Goal: Task Accomplishment & Management: Use online tool/utility

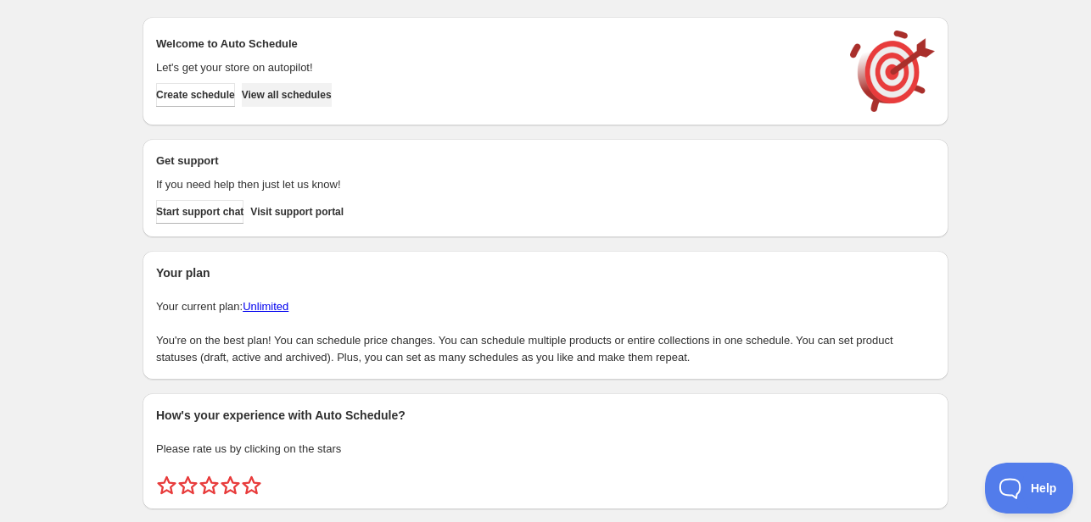
click at [276, 88] on span "View all schedules" at bounding box center [287, 95] width 90 height 14
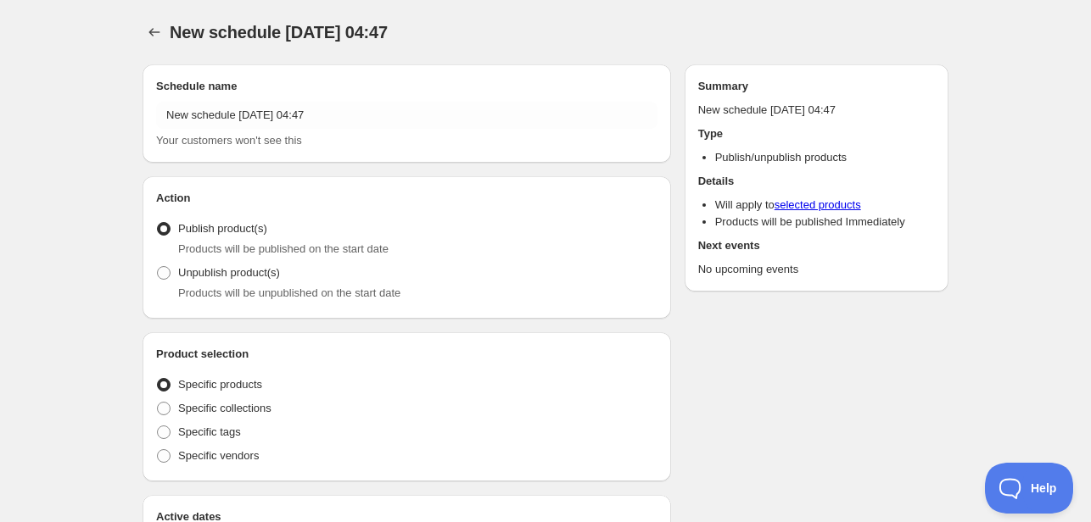
radio input "true"
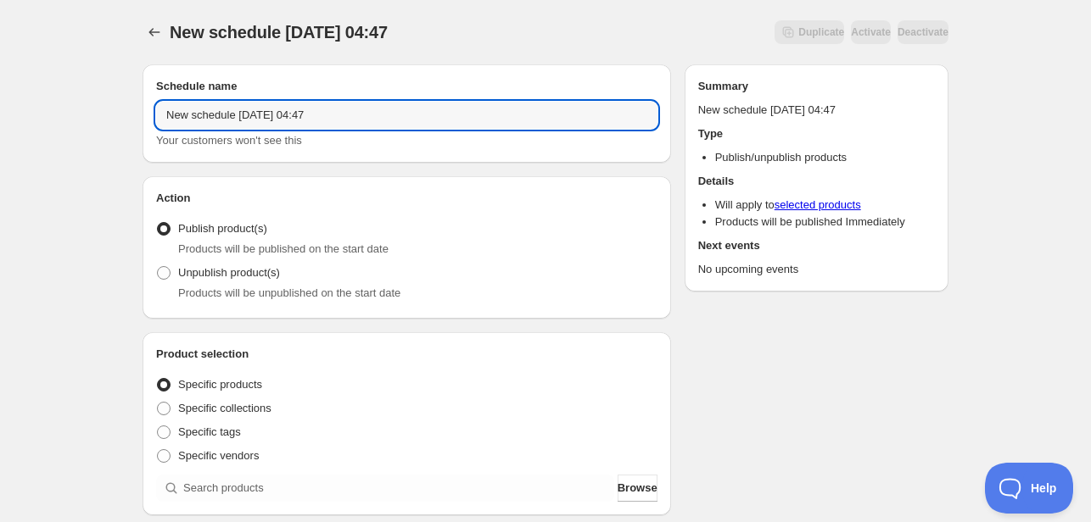
drag, startPoint x: 338, startPoint y: 116, endPoint x: 150, endPoint y: 114, distance: 187.5
click at [150, 114] on div "Schedule name New schedule Aug 25 2025 04:47 Your customers won't see this" at bounding box center [406, 113] width 528 height 98
type input ","
type input "Menu [DATE]"
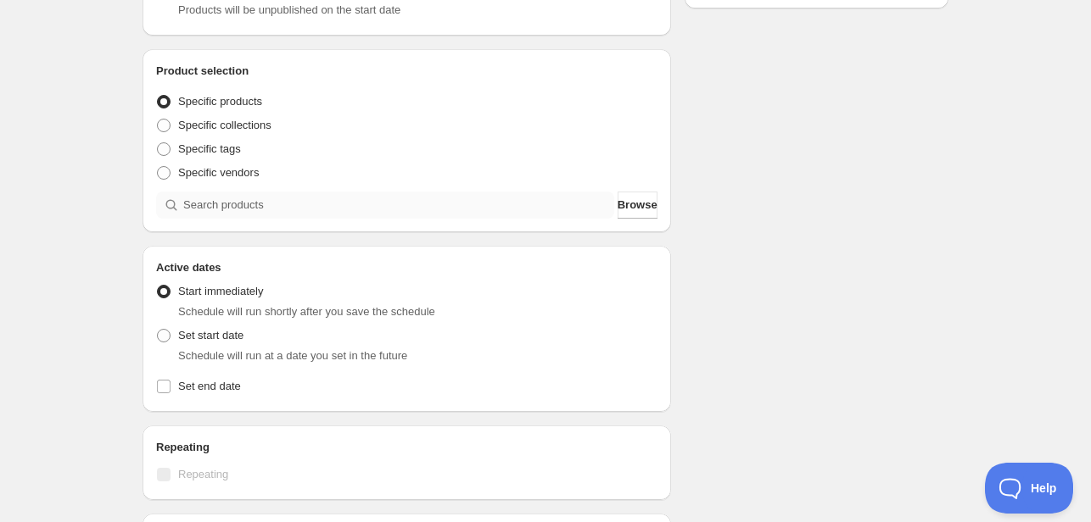
scroll to position [339, 0]
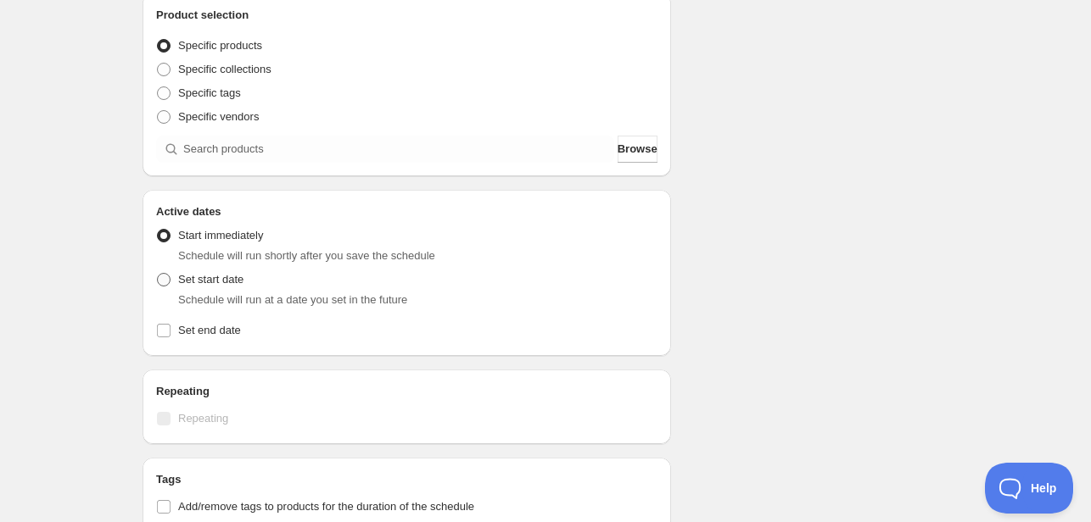
click at [161, 283] on span at bounding box center [164, 280] width 14 height 14
click at [158, 274] on input "Set start date" at bounding box center [157, 273] width 1 height 1
radio input "true"
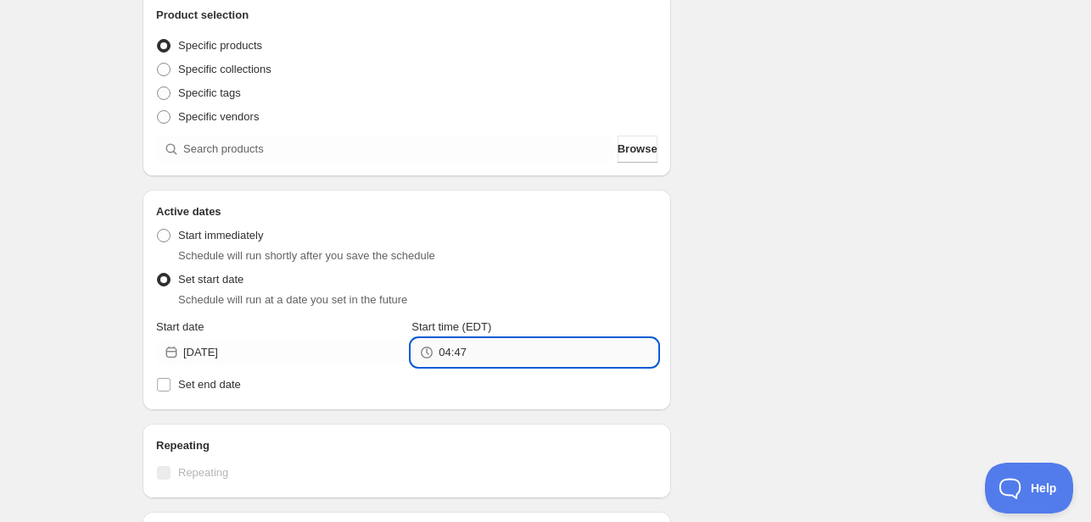
click at [532, 355] on input "04:47" at bounding box center [547, 352] width 218 height 27
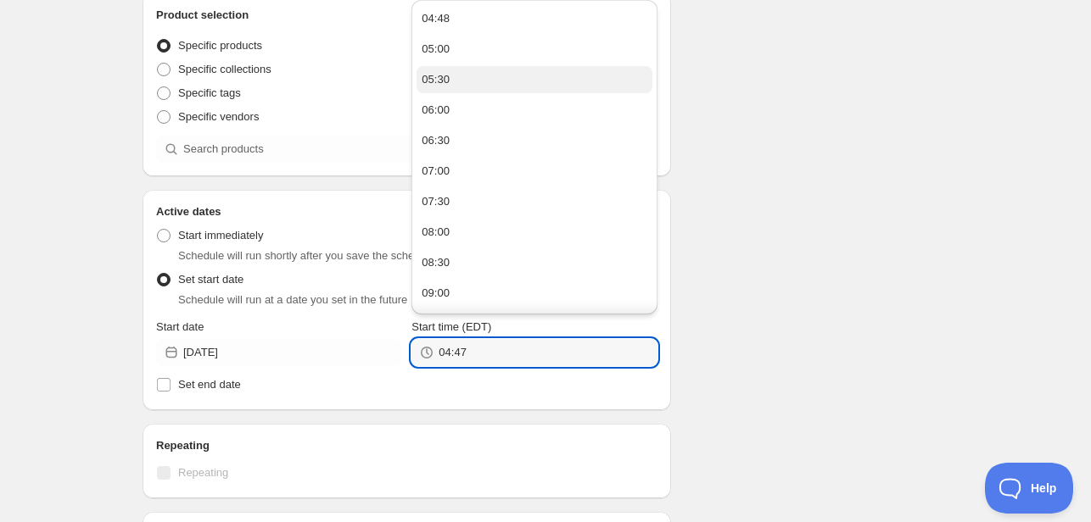
click at [449, 79] on button "05:30" at bounding box center [533, 79] width 235 height 27
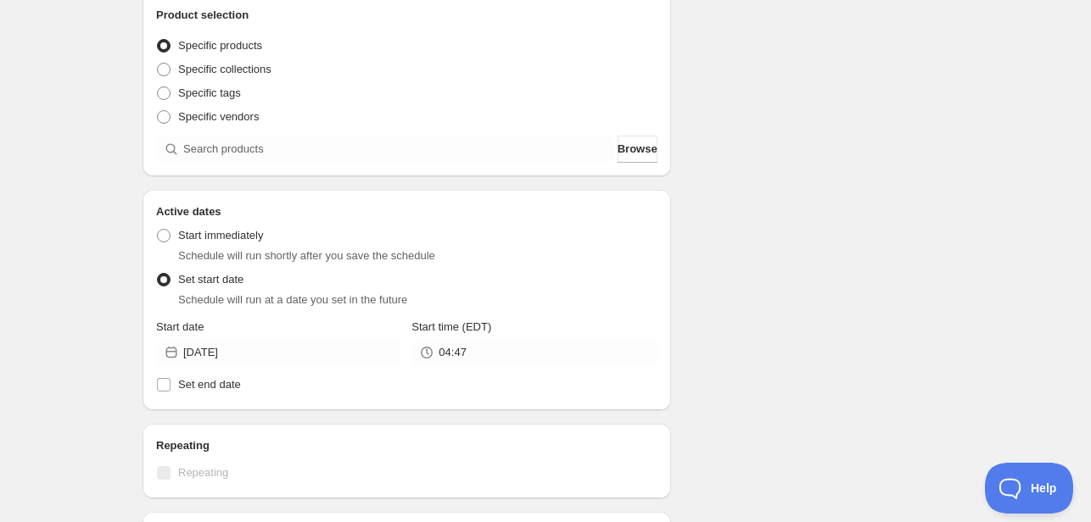
type input "05:30"
click at [167, 386] on input "Set end date" at bounding box center [164, 385] width 14 height 14
checkbox input "true"
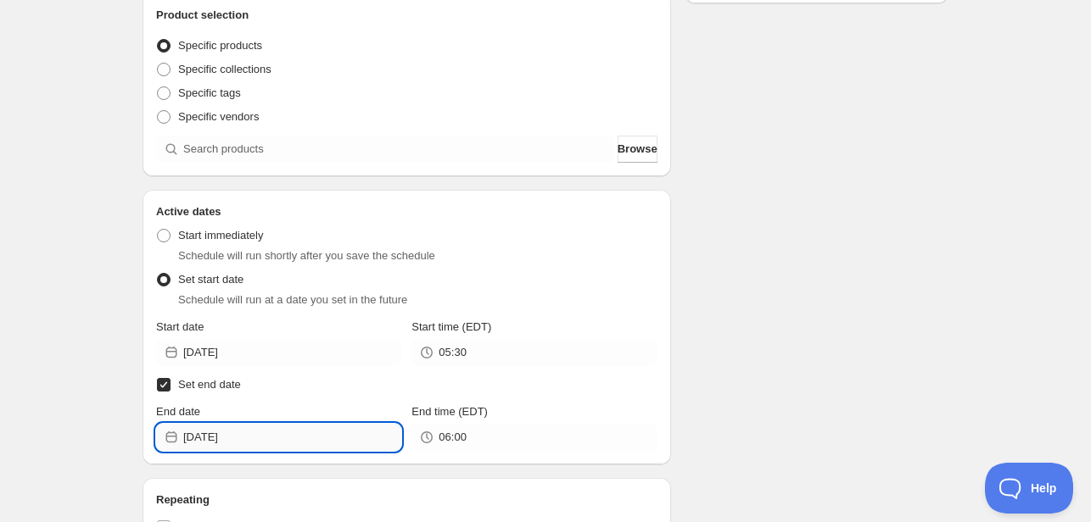
click at [348, 438] on input "[DATE]" at bounding box center [292, 437] width 218 height 27
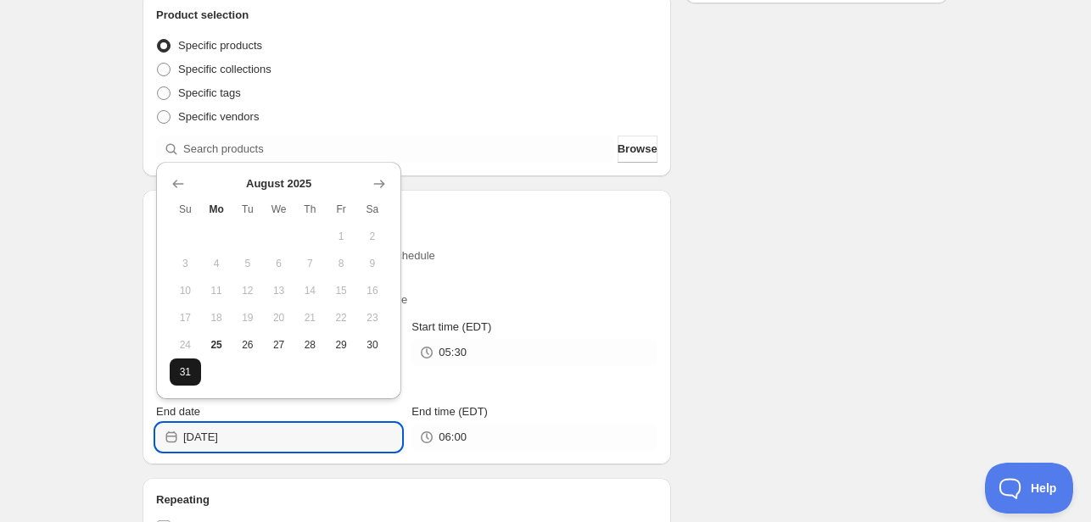
click at [178, 374] on span "31" at bounding box center [185, 373] width 18 height 14
type input "[DATE]"
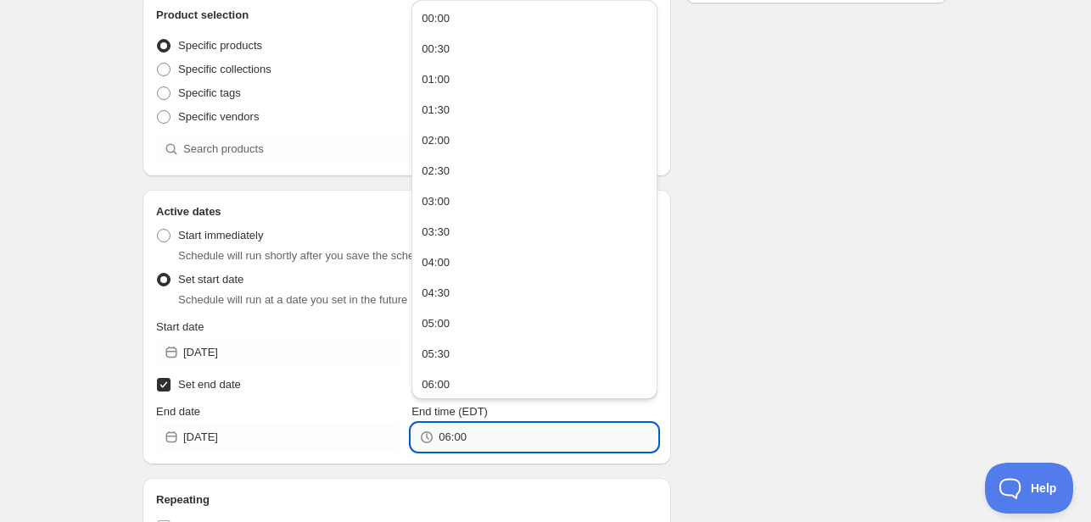
click at [487, 445] on input "06:00" at bounding box center [547, 437] width 218 height 27
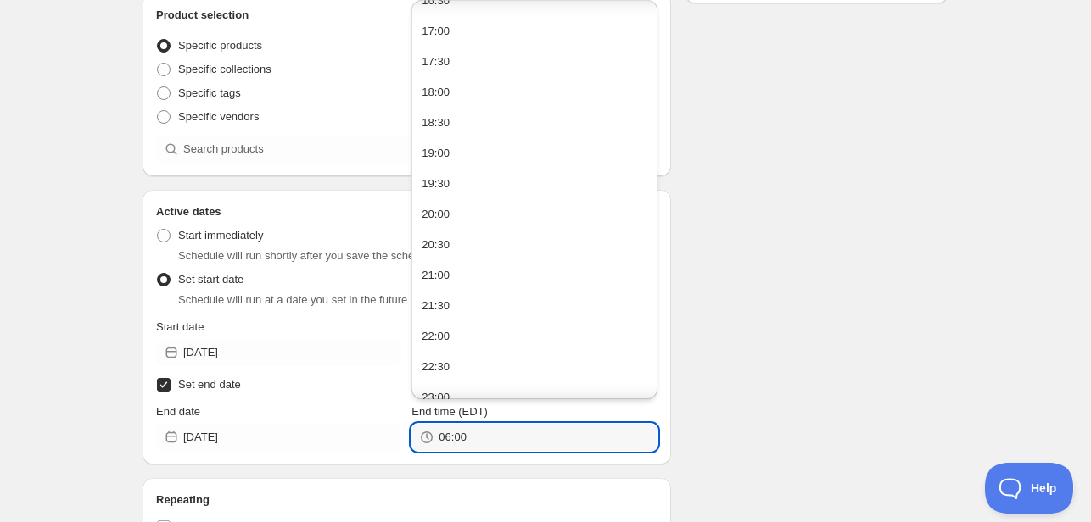
scroll to position [1072, 0]
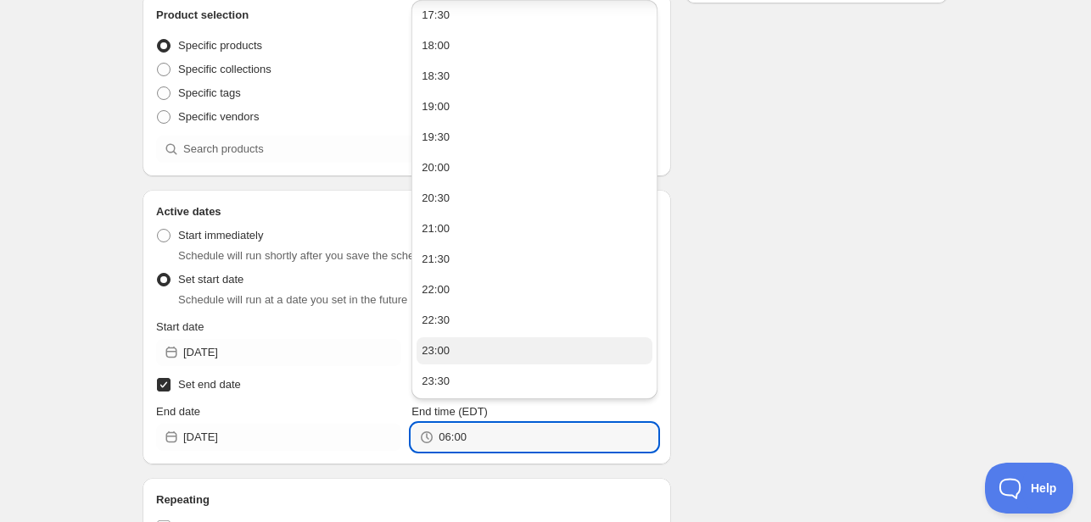
click at [456, 349] on button "23:00" at bounding box center [533, 351] width 235 height 27
type input "23:00"
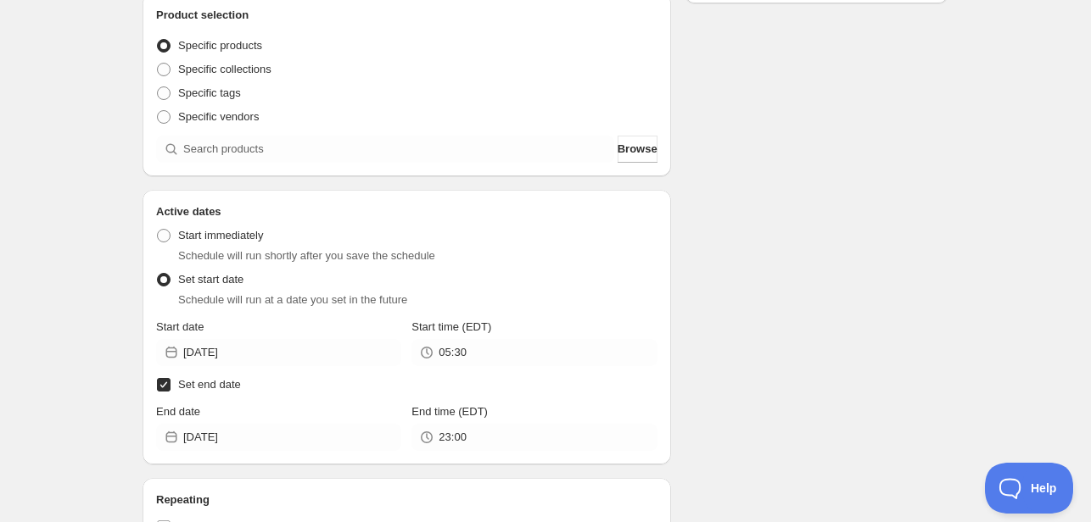
click at [735, 347] on div "Schedule name Menu August 25th Your customers won't see this Action Action Publ…" at bounding box center [538, 411] width 819 height 1398
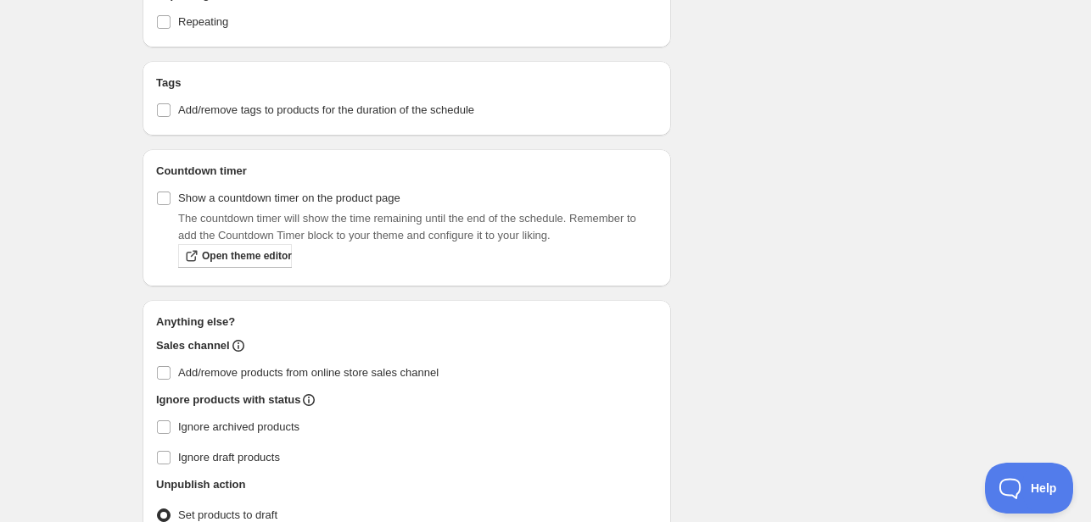
scroll to position [848, 0]
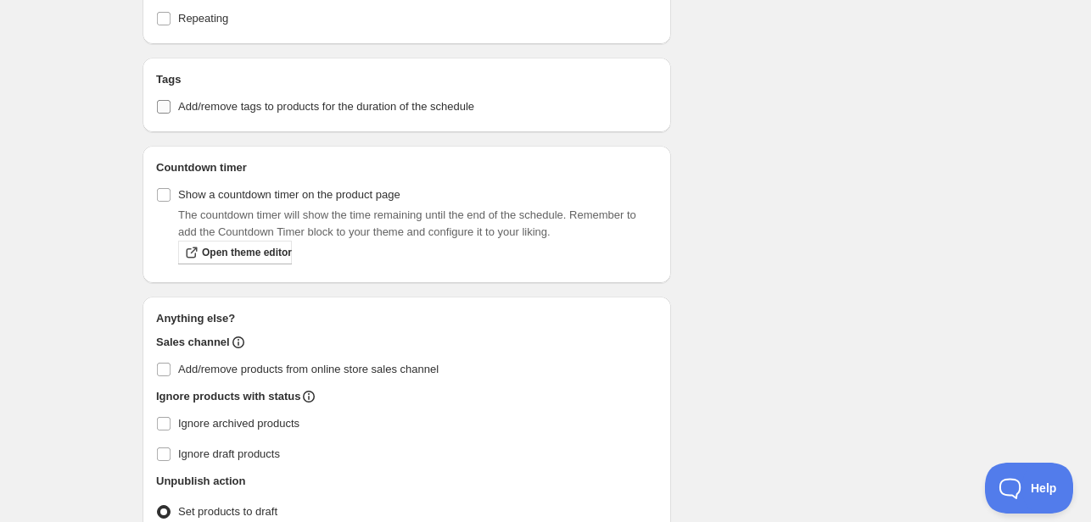
click at [179, 112] on span "Add/remove tags to products for the duration of the schedule" at bounding box center [326, 106] width 296 height 13
click at [170, 112] on input "Add/remove tags to products for the duration of the schedule" at bounding box center [164, 107] width 14 height 14
checkbox input "true"
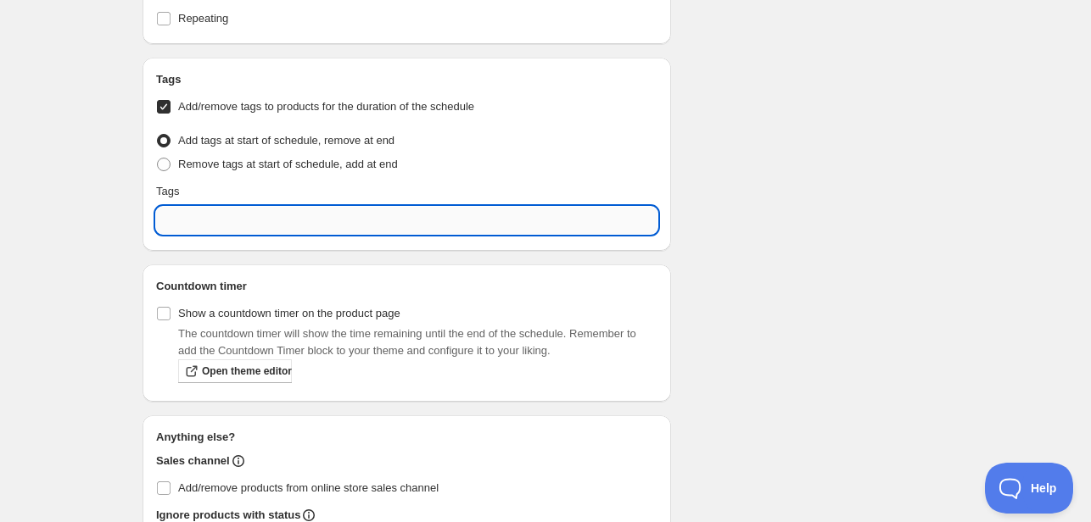
click at [214, 215] on input "text" at bounding box center [406, 220] width 501 height 27
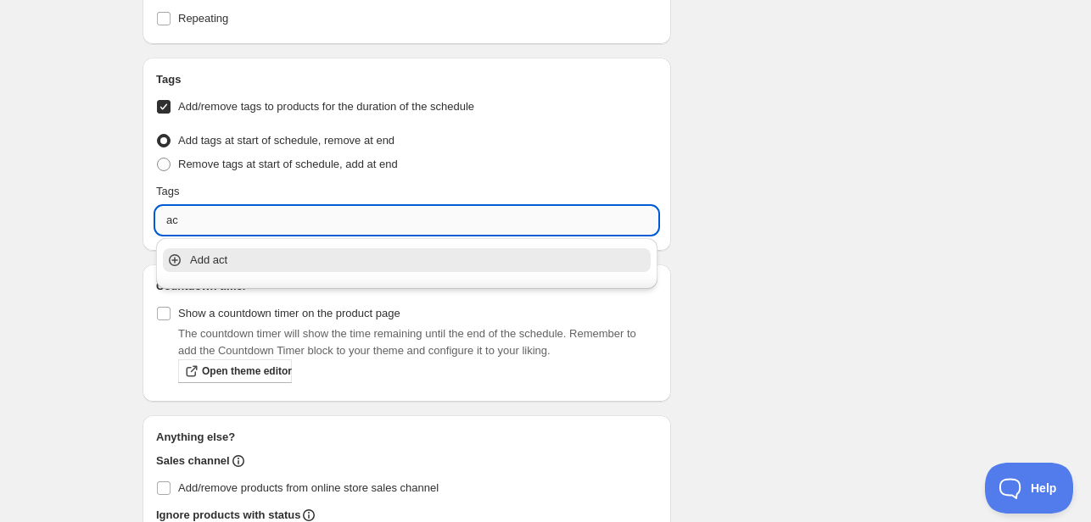
type input "a"
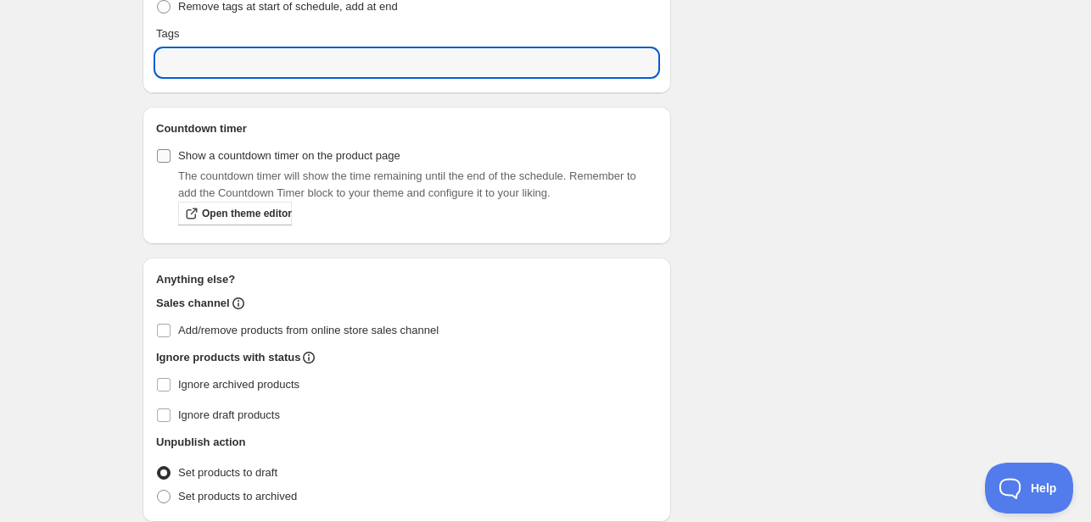
scroll to position [991, 0]
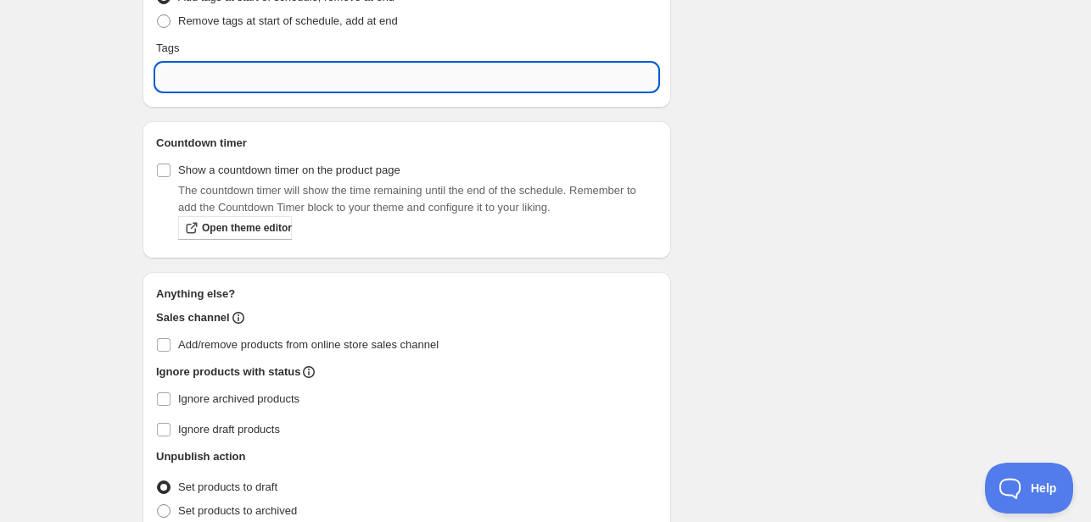
click at [241, 82] on input "text" at bounding box center [406, 77] width 501 height 27
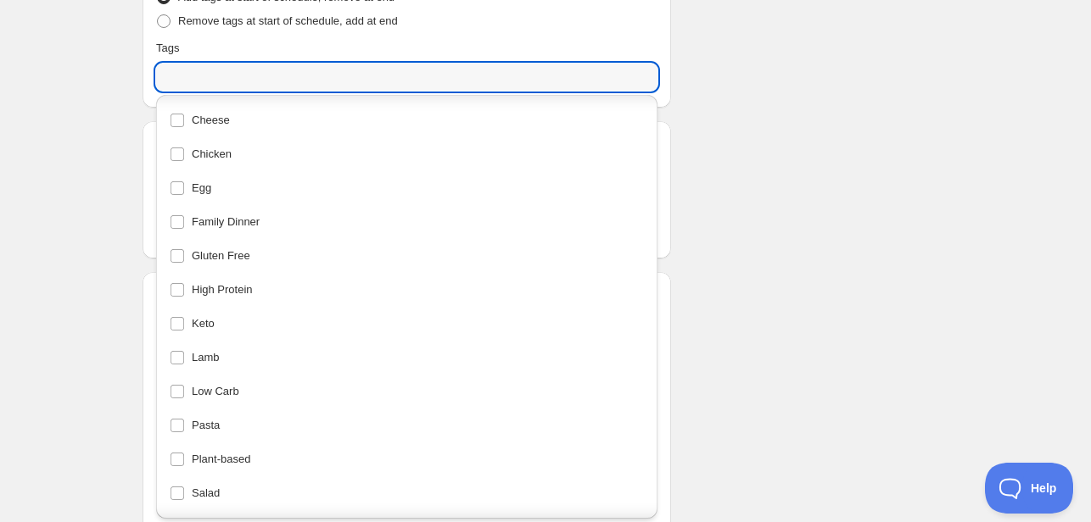
scroll to position [0, 0]
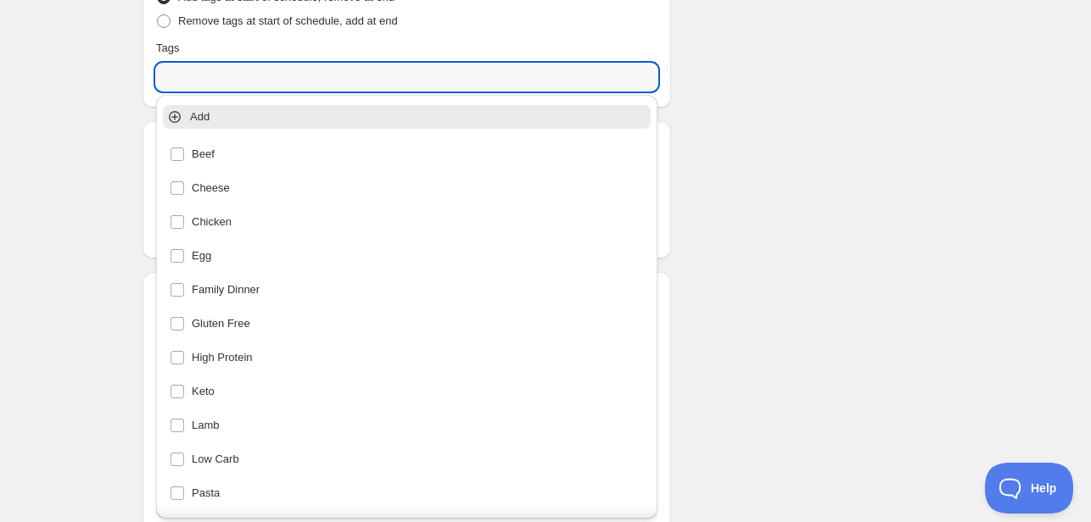
click at [182, 116] on icon at bounding box center [174, 117] width 17 height 17
click at [200, 114] on p "Add" at bounding box center [418, 117] width 457 height 17
click at [172, 114] on icon at bounding box center [174, 117] width 17 height 17
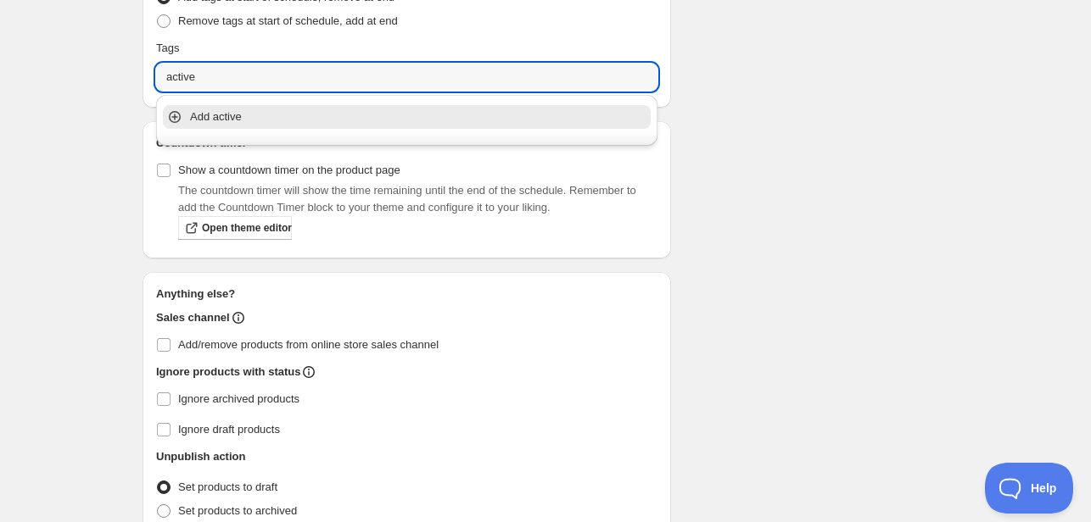
click at [220, 116] on p "Add active" at bounding box center [418, 117] width 457 height 17
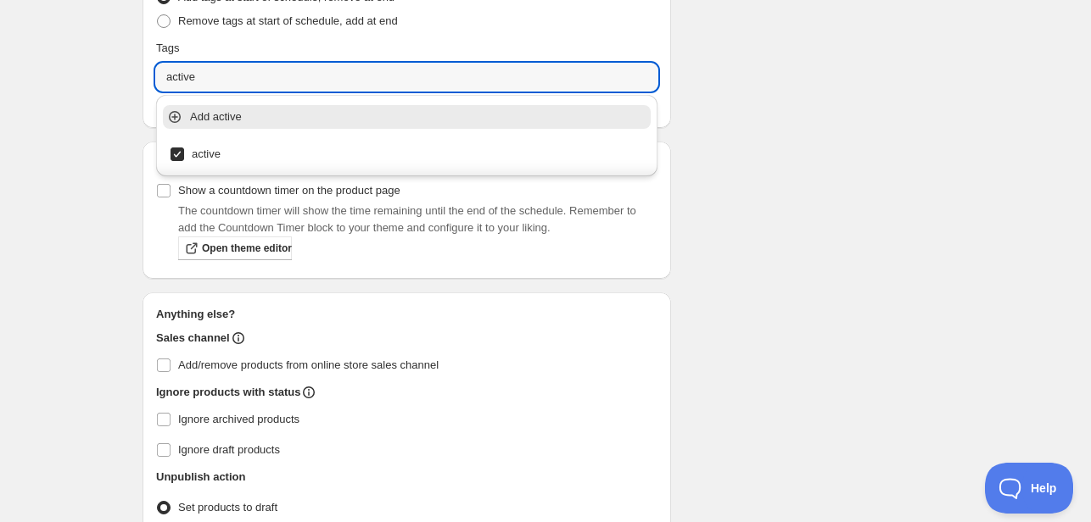
type input "active"
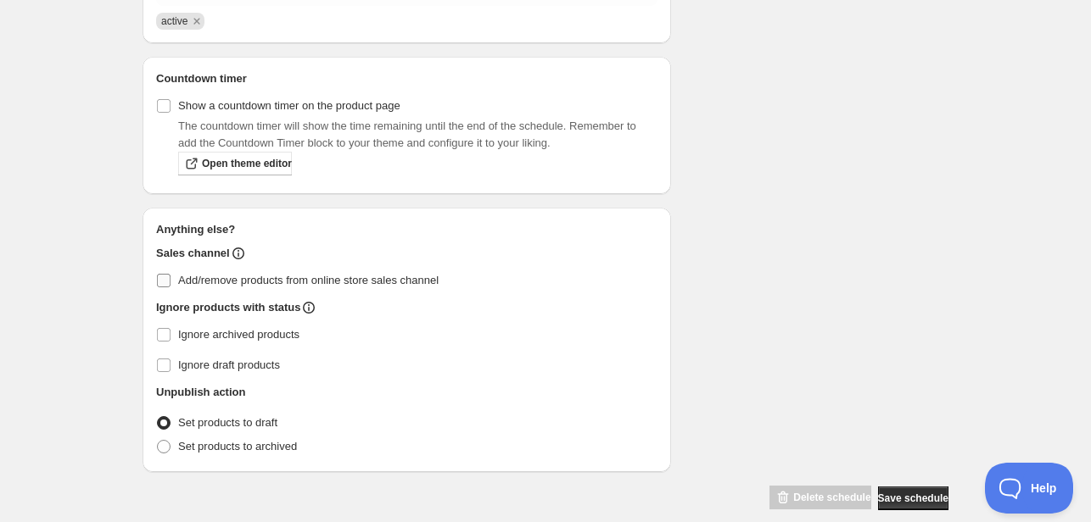
click at [163, 279] on input "Add/remove products from online store sales channel" at bounding box center [164, 281] width 14 height 14
checkbox input "true"
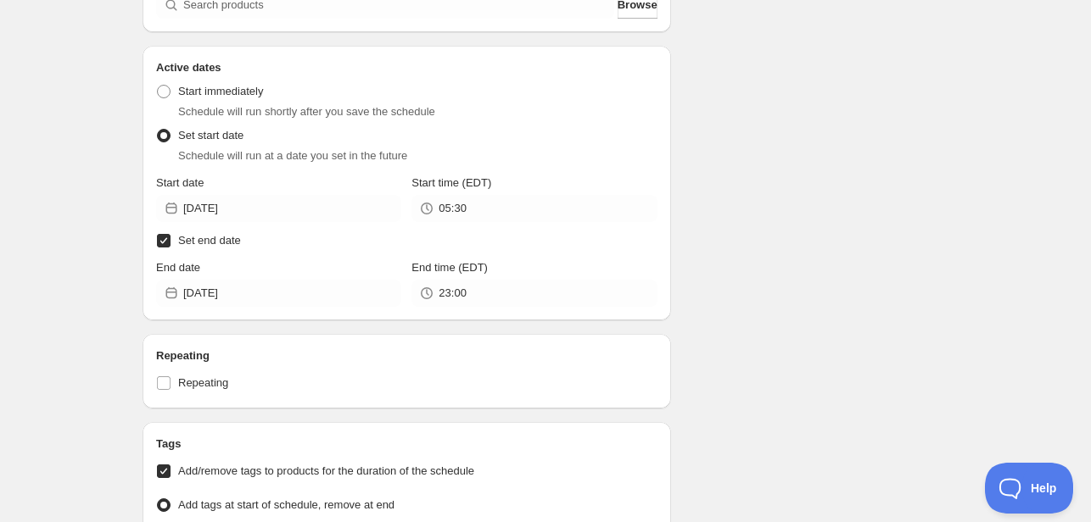
scroll to position [483, 0]
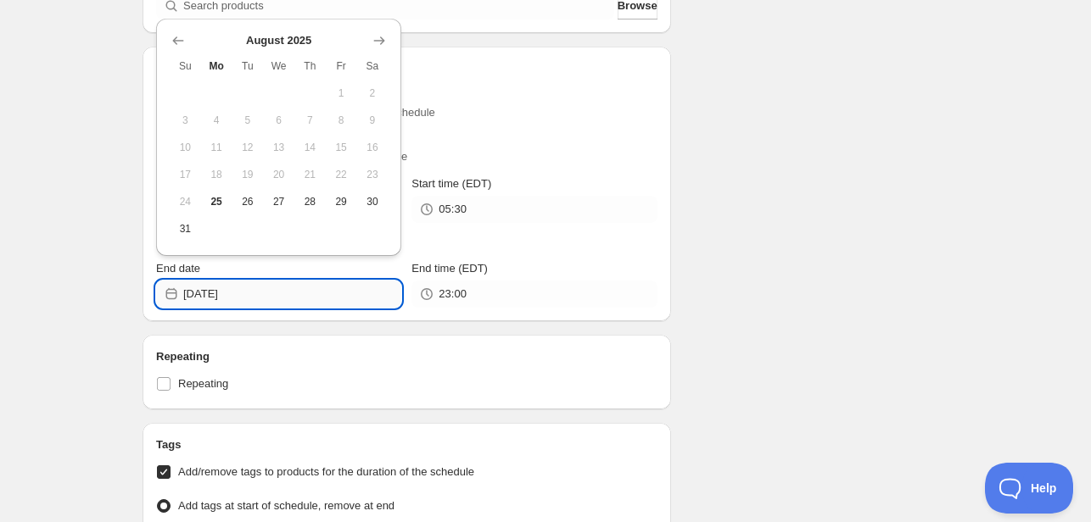
click at [277, 288] on input "[DATE]" at bounding box center [292, 294] width 218 height 27
click at [183, 232] on span "31" at bounding box center [185, 229] width 18 height 14
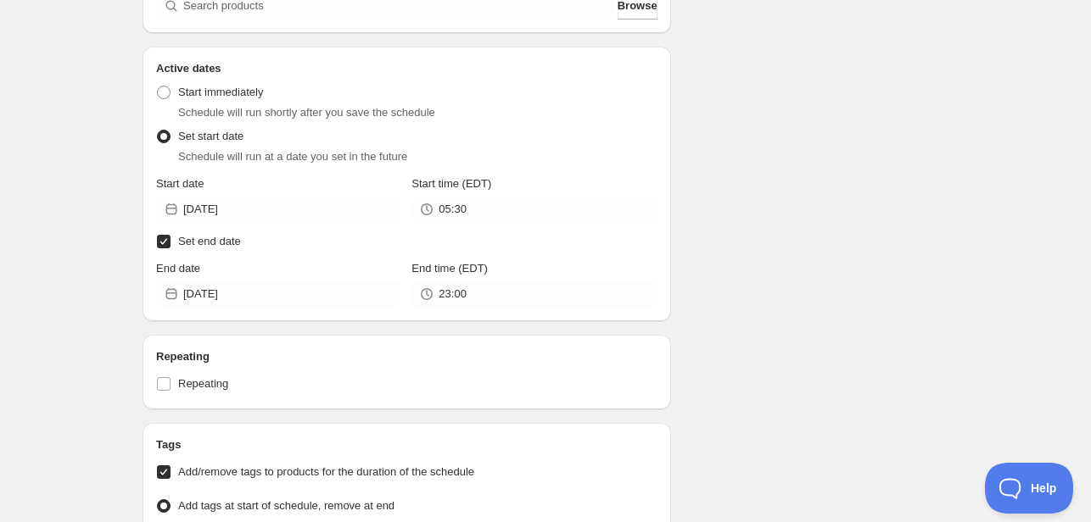
click at [781, 223] on div "Schedule name Menu August 25th Your customers won't see this Action Action Publ…" at bounding box center [538, 336] width 819 height 1537
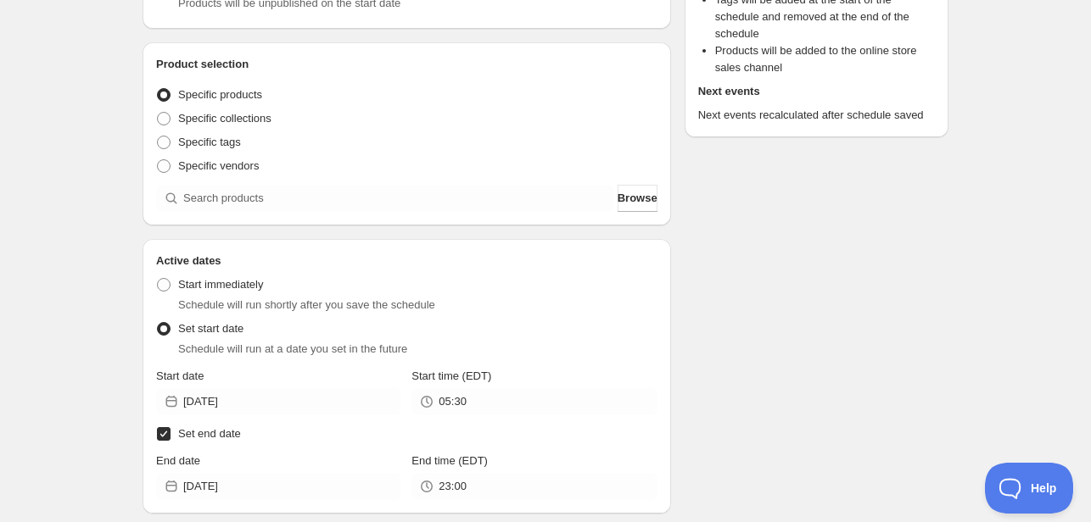
scroll to position [339, 0]
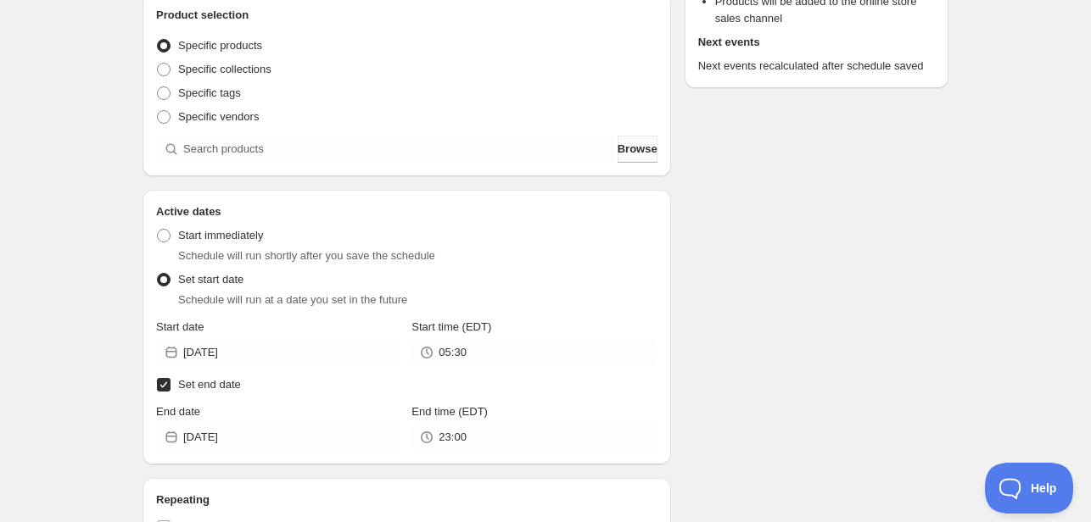
click at [641, 145] on span "Browse" at bounding box center [637, 149] width 40 height 17
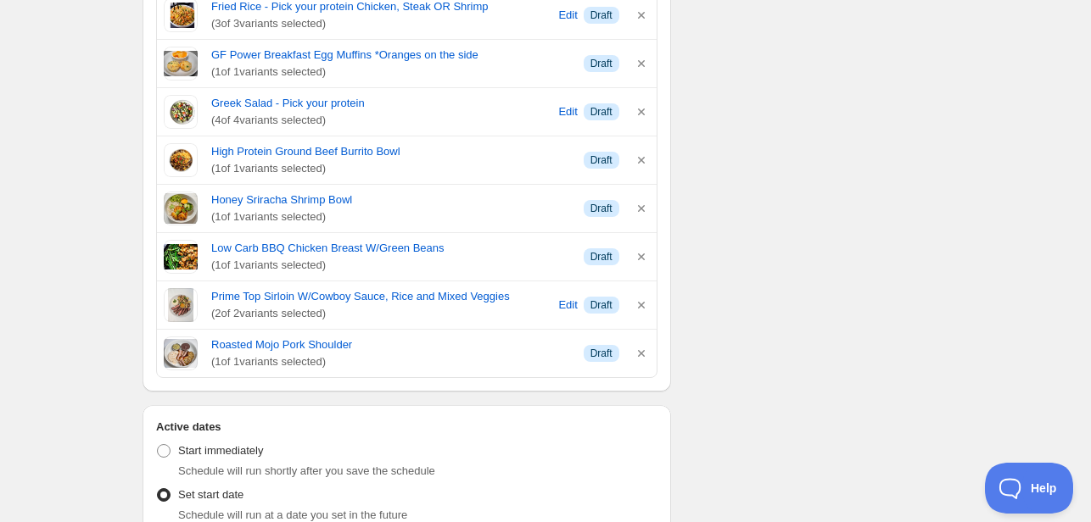
scroll to position [1018, 0]
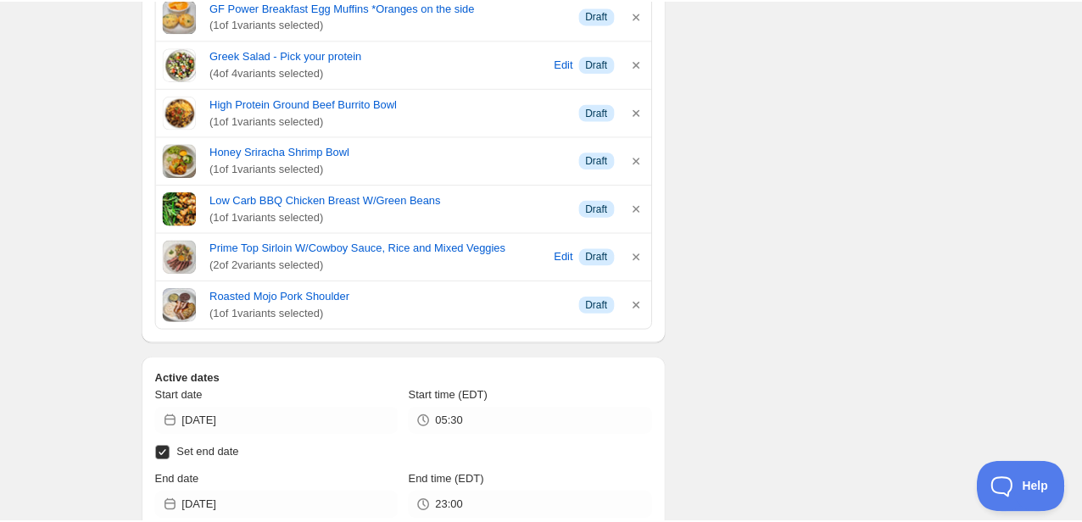
scroll to position [933, 0]
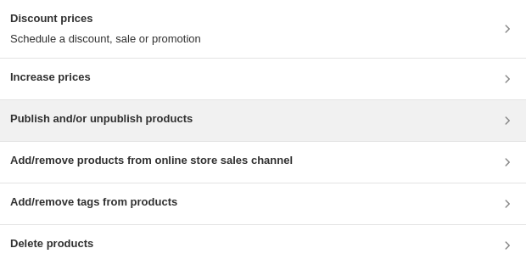
click at [98, 123] on h3 "Publish and/or unpublish products" at bounding box center [101, 118] width 182 height 17
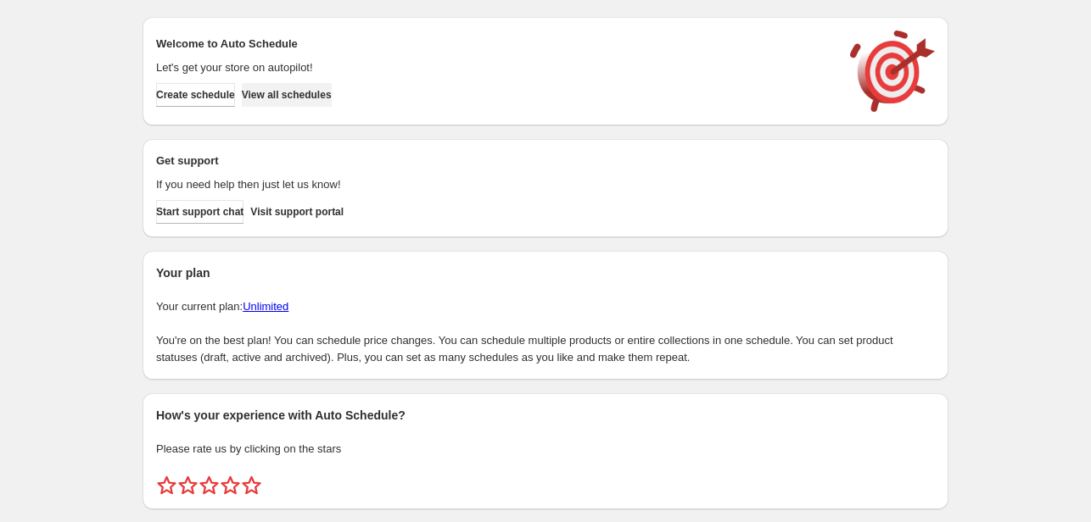
click at [314, 90] on span "View all schedules" at bounding box center [287, 95] width 90 height 14
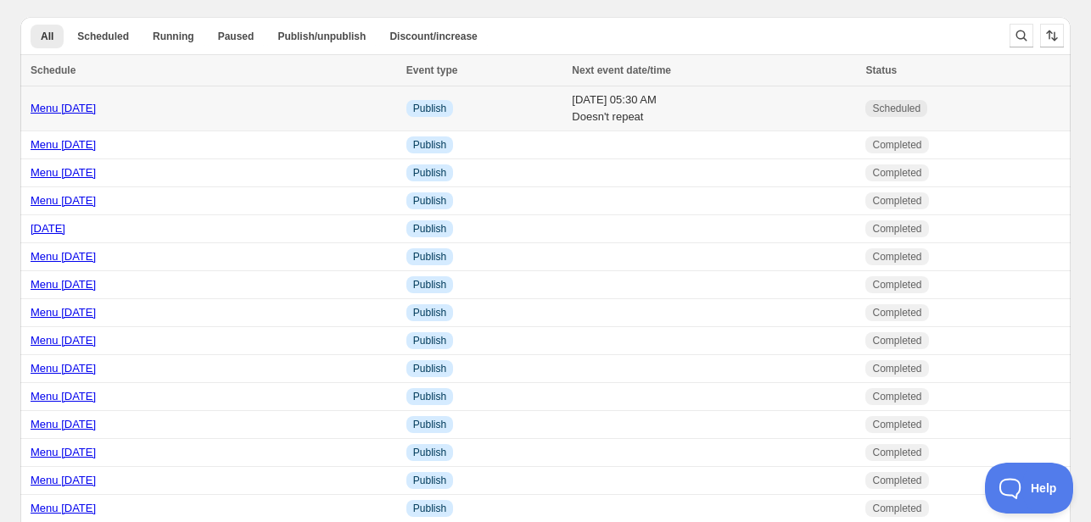
click at [96, 105] on link "Menu [DATE]" at bounding box center [63, 108] width 65 height 13
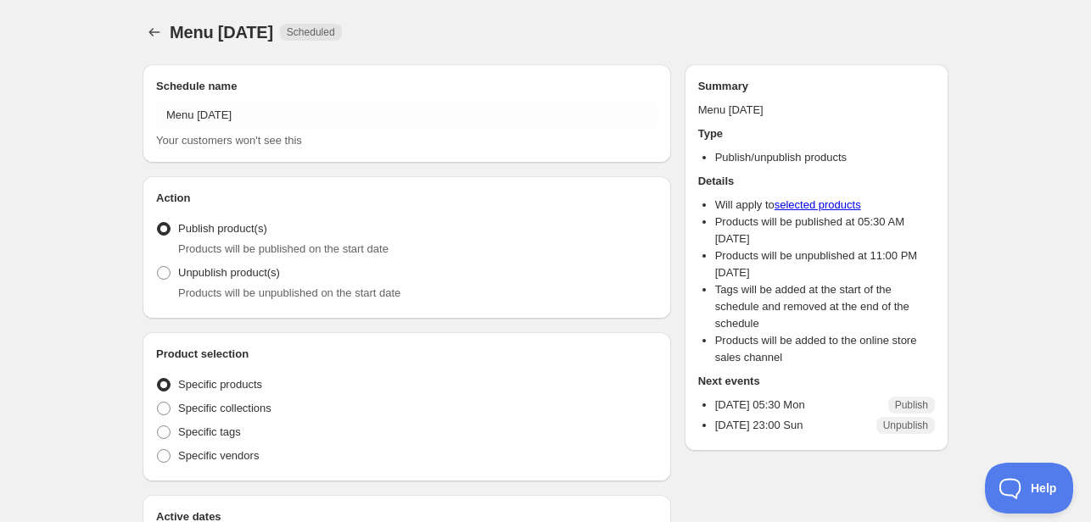
radio input "true"
checkbox input "true"
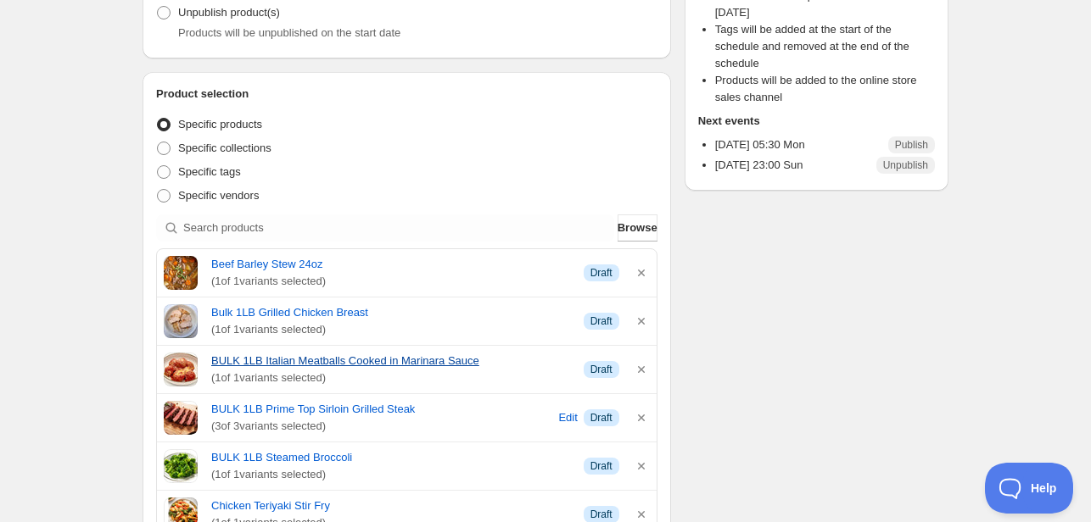
scroll to position [424, 0]
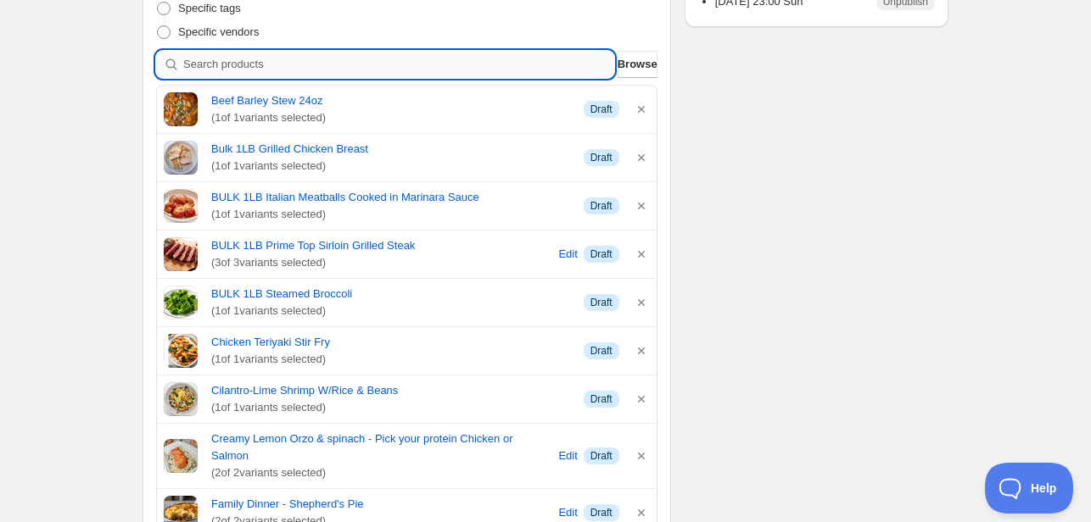
click at [509, 70] on input "search" at bounding box center [398, 64] width 431 height 27
type input "p"
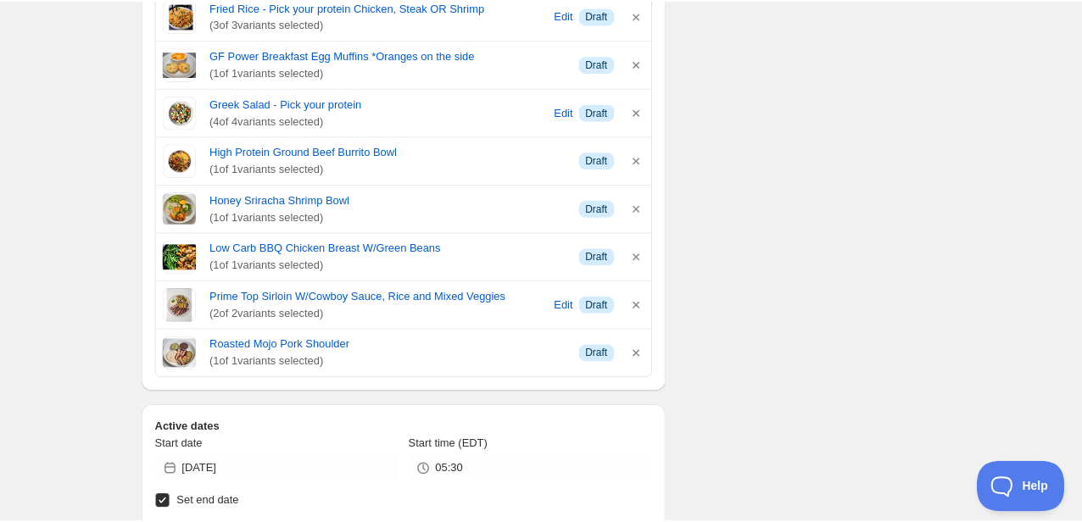
scroll to position [1442, 0]
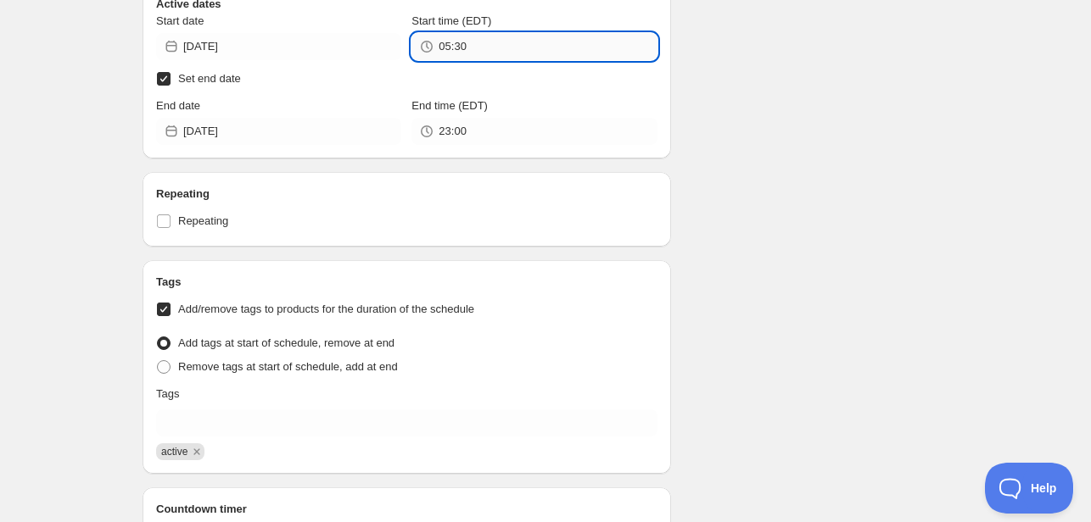
click at [494, 47] on input "05:30" at bounding box center [547, 46] width 218 height 27
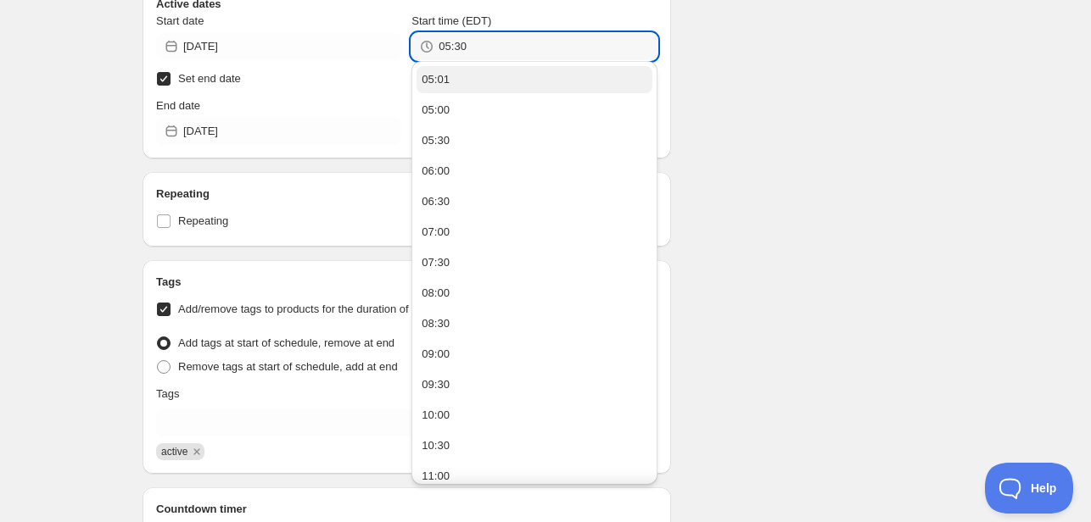
click at [459, 82] on button "05:01" at bounding box center [533, 79] width 235 height 27
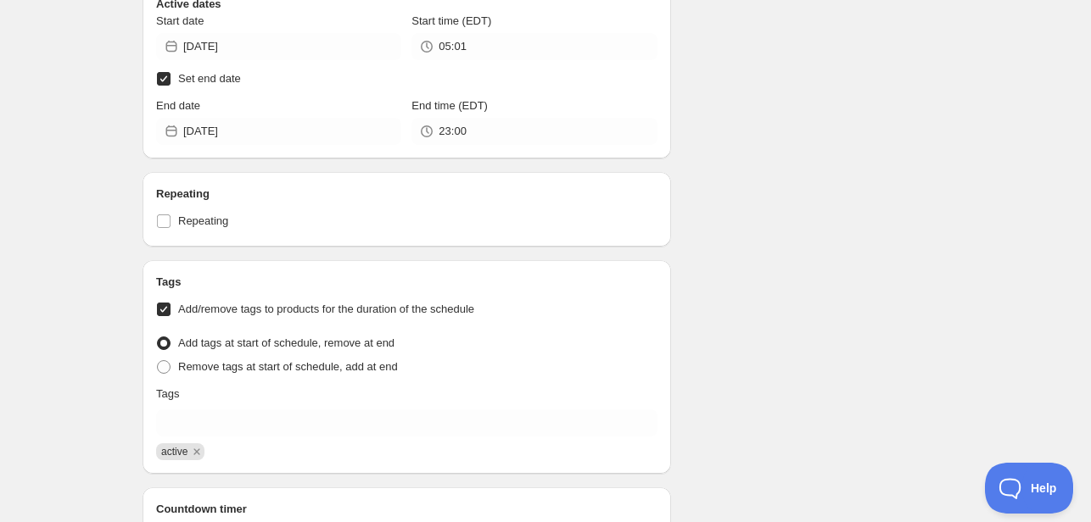
type input "05:01"
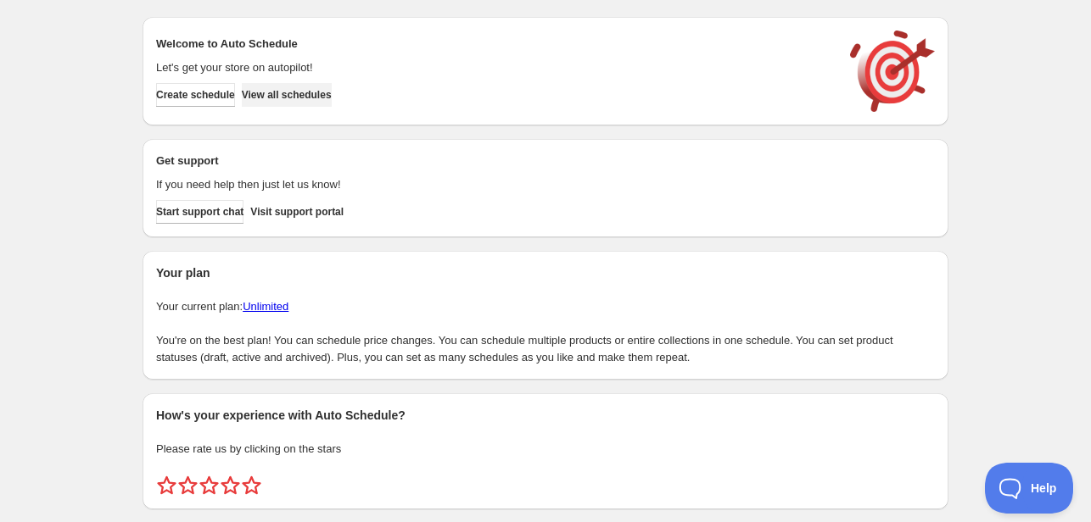
click at [332, 95] on span "View all schedules" at bounding box center [287, 95] width 90 height 14
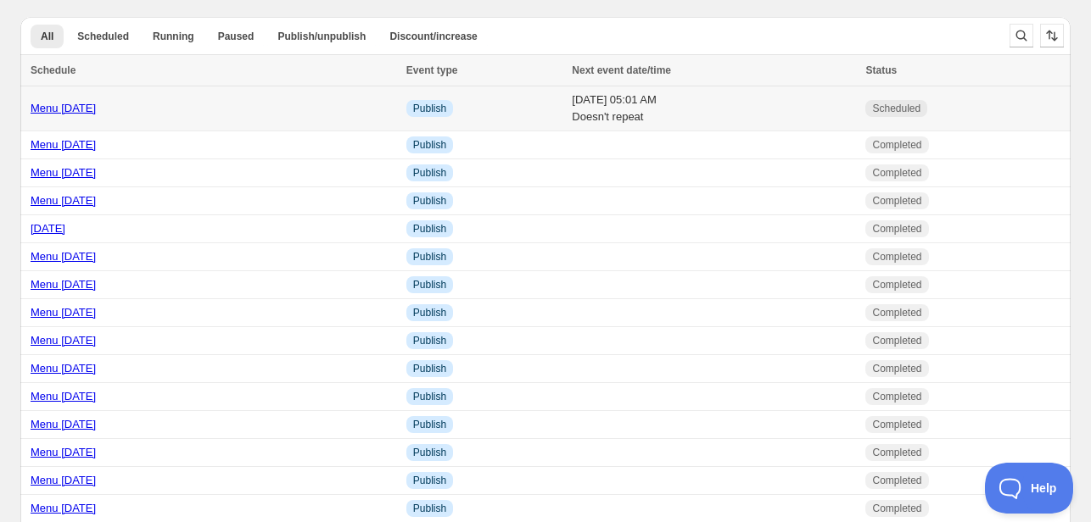
click at [75, 107] on link "Menu [DATE]" at bounding box center [63, 108] width 65 height 13
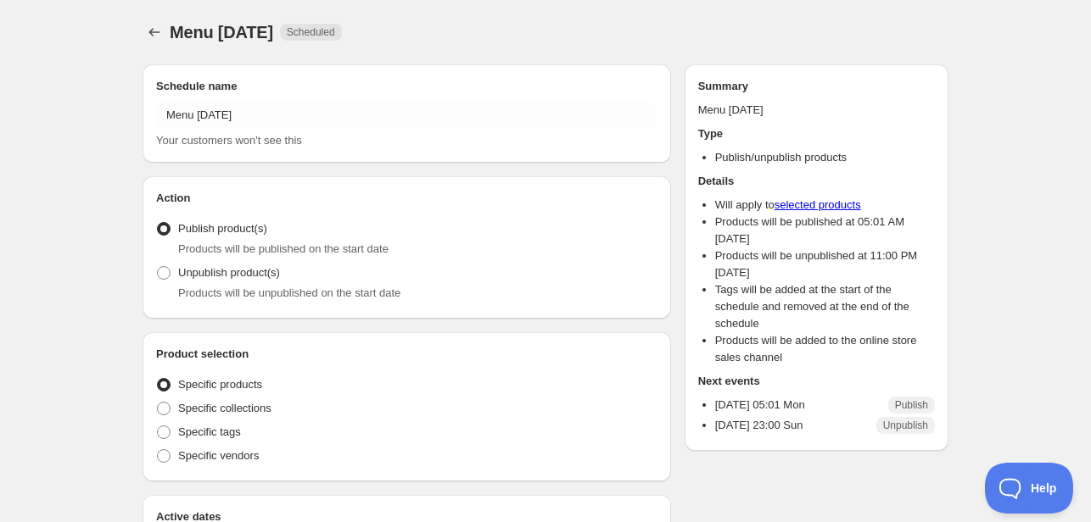
radio input "true"
checkbox input "true"
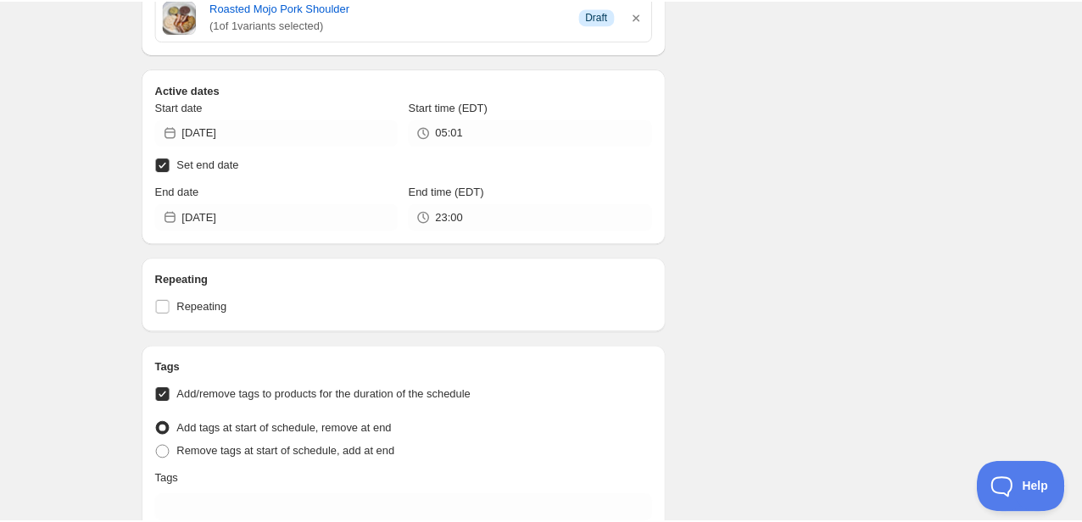
scroll to position [1357, 0]
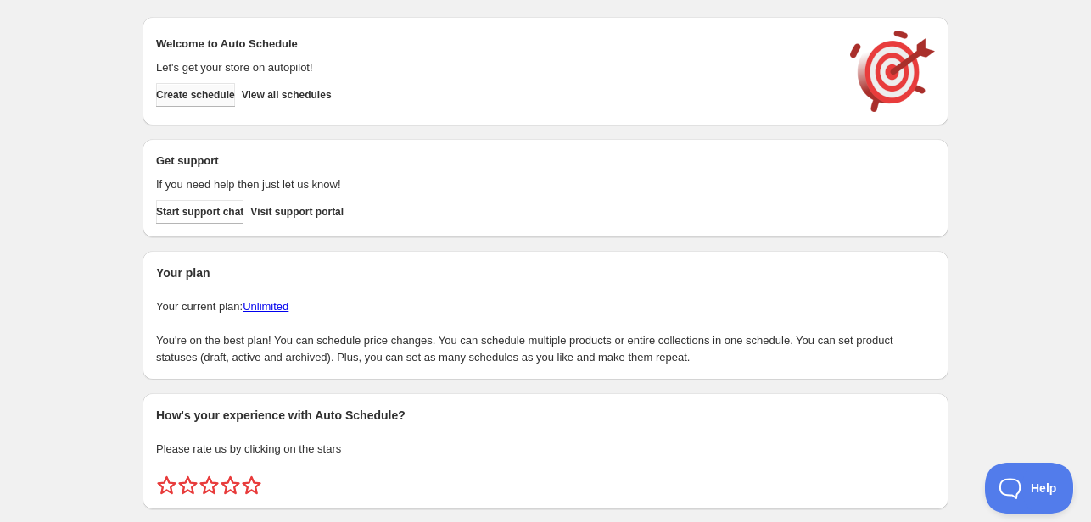
click at [211, 98] on span "Create schedule" at bounding box center [195, 95] width 79 height 14
click at [307, 92] on span "View all schedules" at bounding box center [287, 95] width 90 height 14
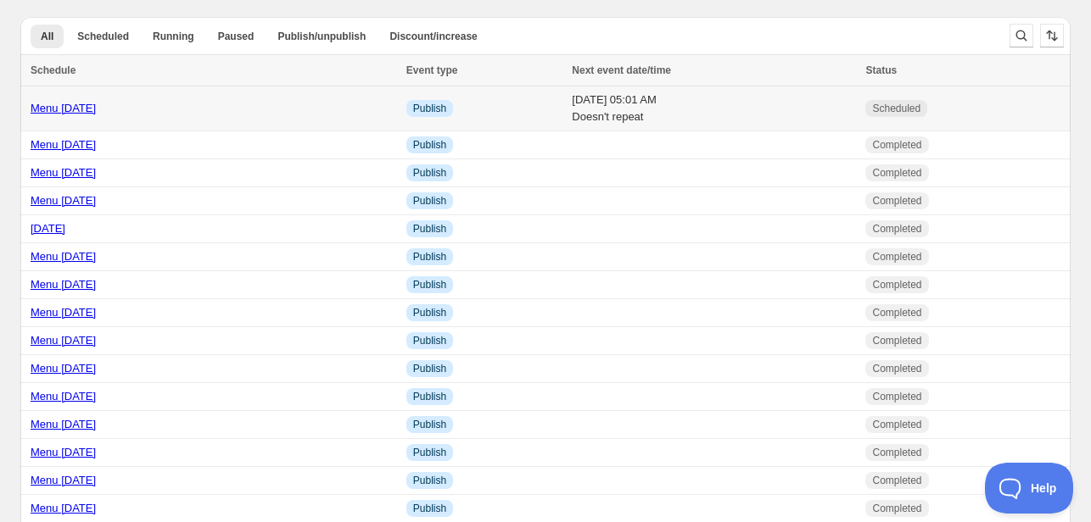
click at [96, 109] on link "Menu [DATE]" at bounding box center [63, 108] width 65 height 13
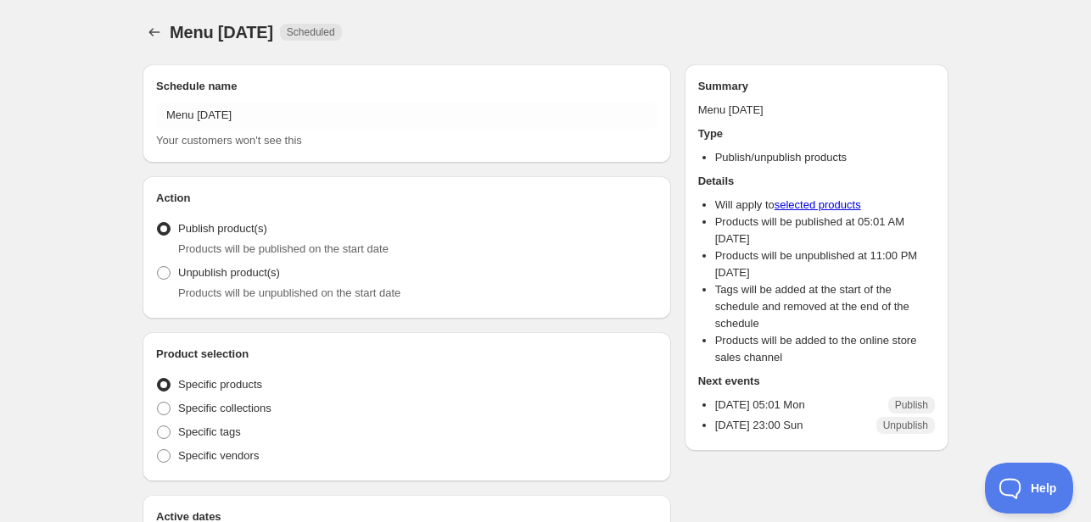
radio input "true"
checkbox input "true"
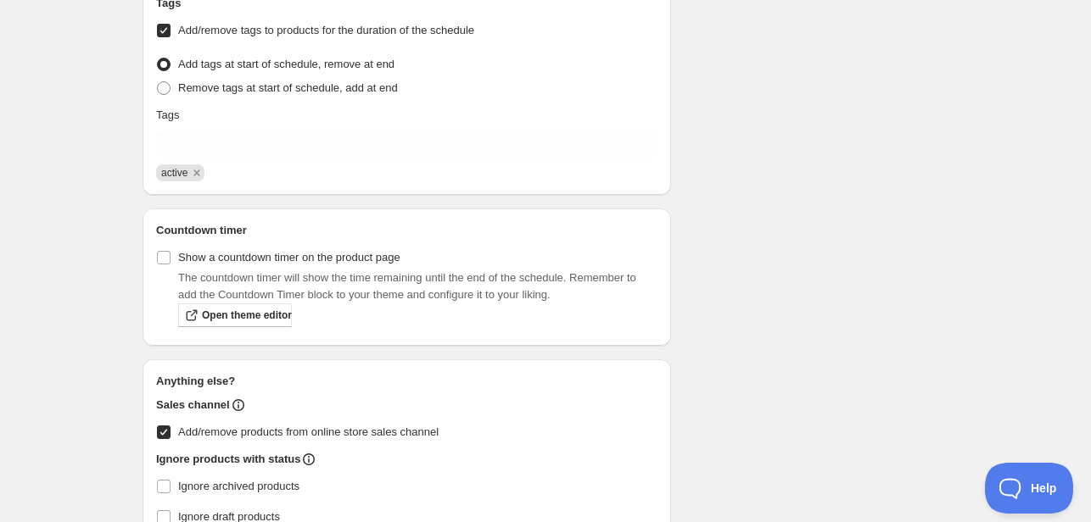
scroll to position [1636, 0]
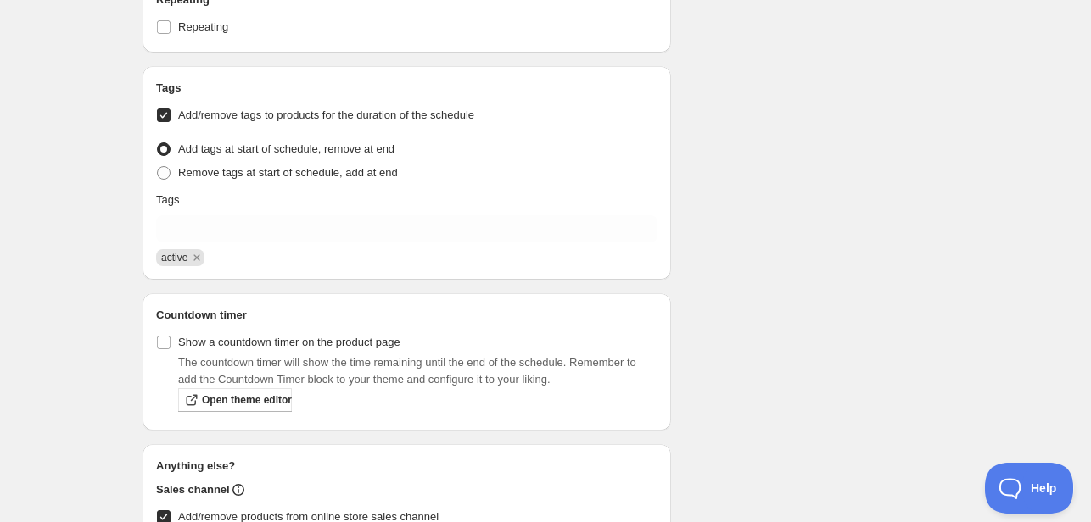
click at [165, 146] on span at bounding box center [164, 149] width 14 height 14
click at [158, 143] on input "Add tags at start of schedule, remove at end" at bounding box center [157, 142] width 1 height 1
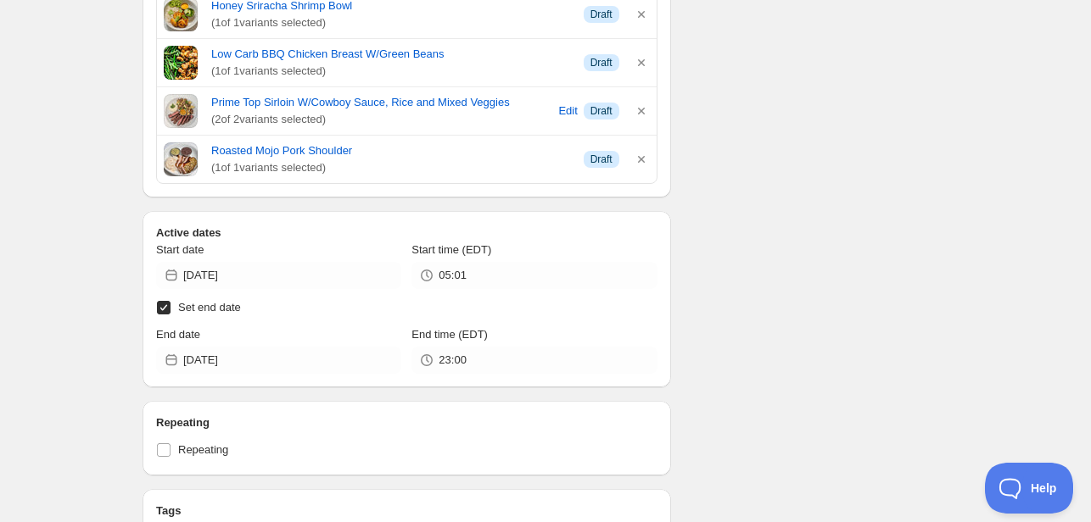
scroll to position [1212, 0]
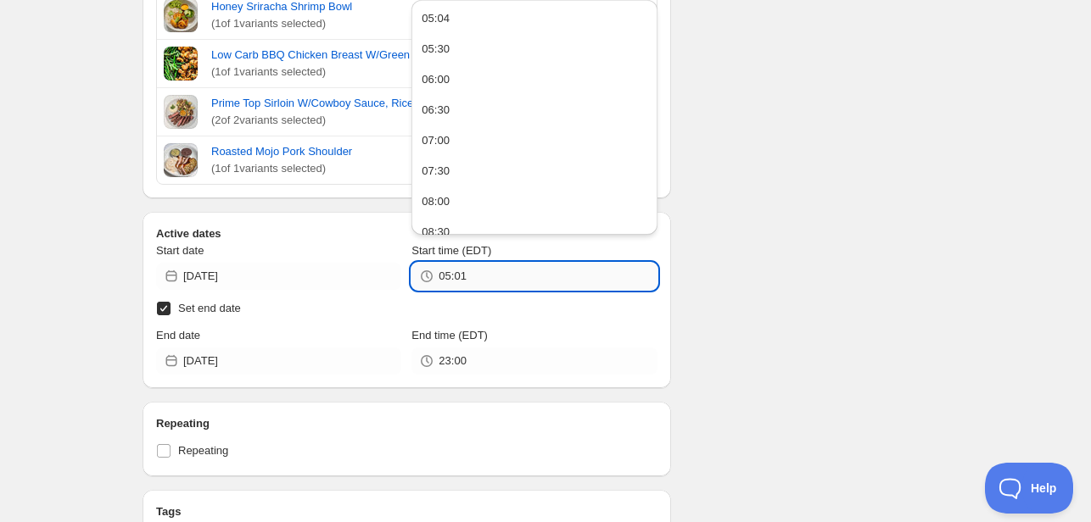
click at [482, 276] on input "05:01" at bounding box center [547, 276] width 218 height 27
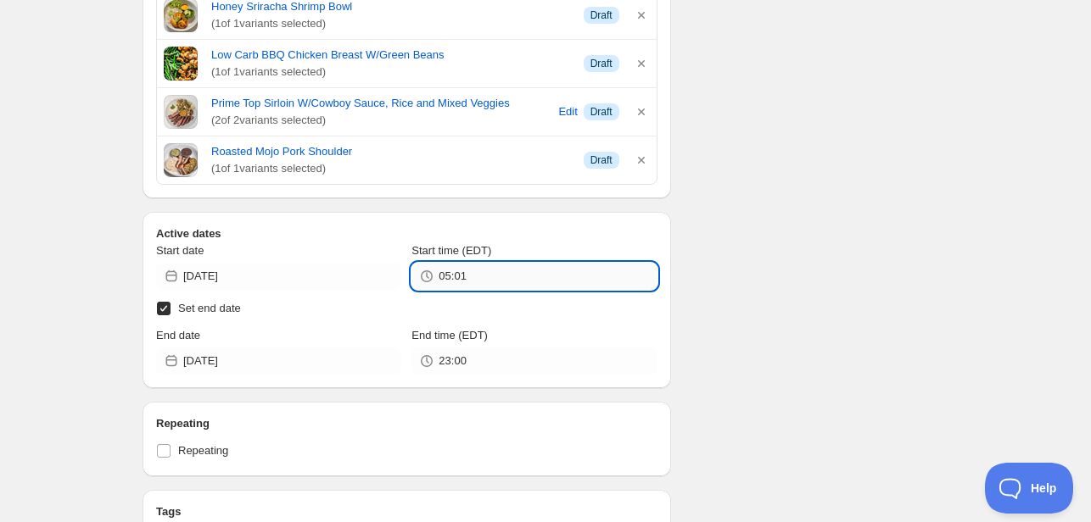
click at [479, 271] on input "05:01" at bounding box center [547, 276] width 218 height 27
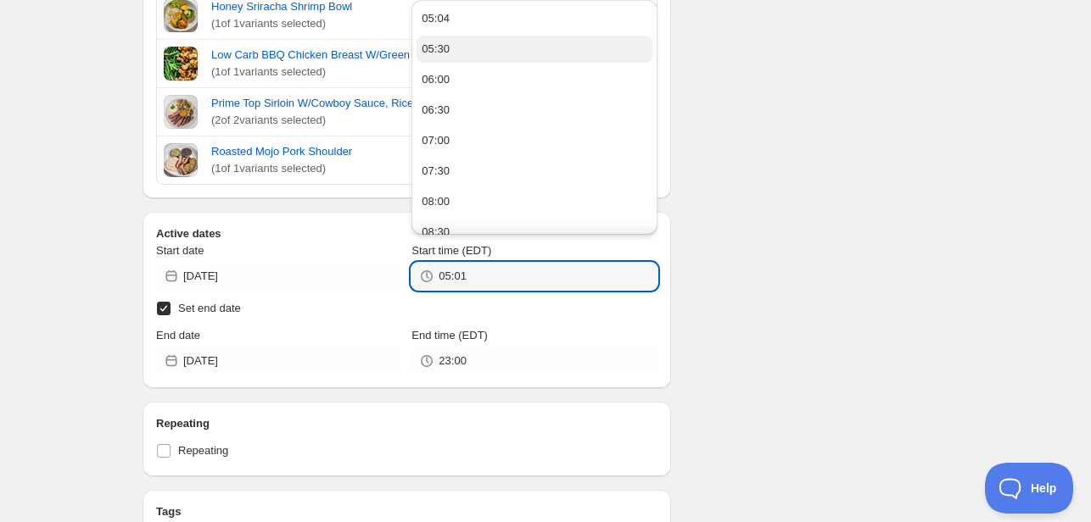
click at [438, 53] on div "05:30" at bounding box center [436, 49] width 28 height 17
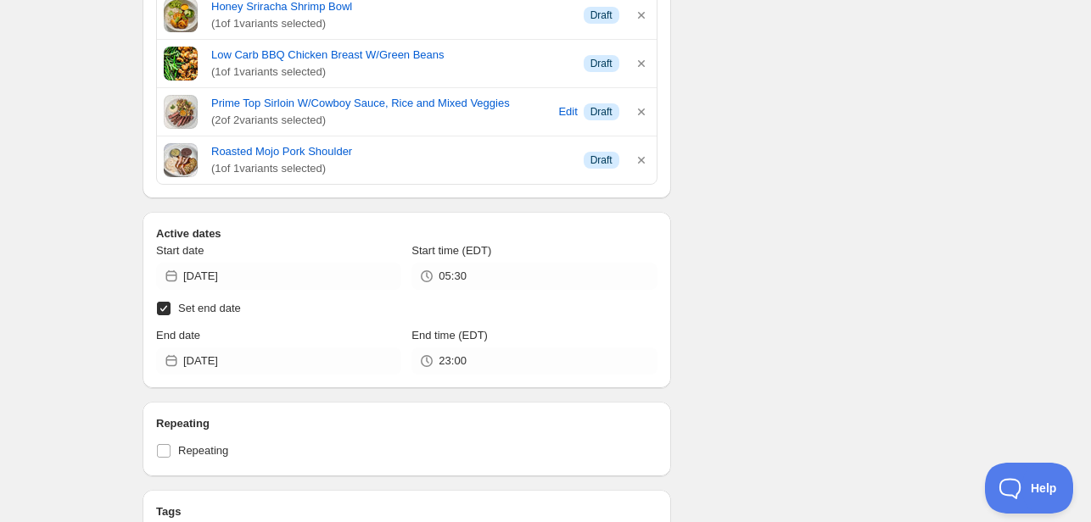
type input "05:30"
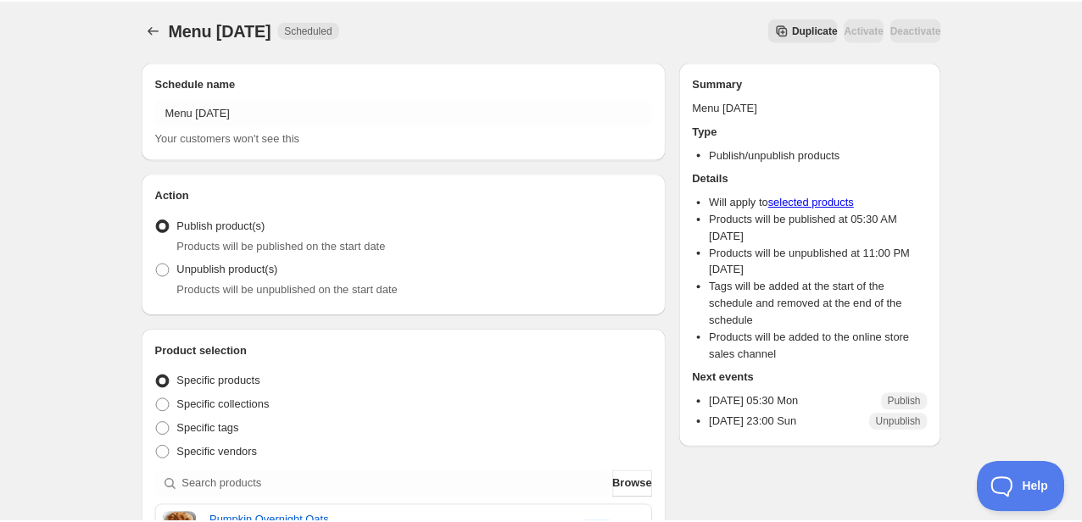
scroll to position [0, 0]
